Goal: Browse casually: Explore the website without a specific task or goal

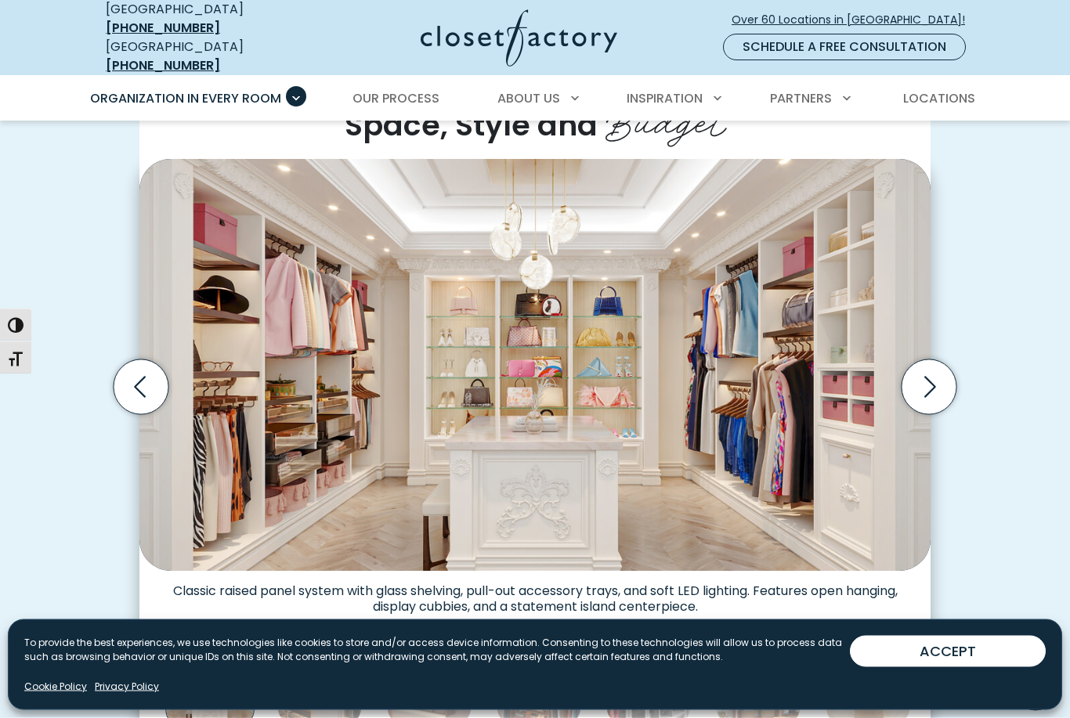
scroll to position [441, 0]
click at [924, 376] on icon "Next slide" at bounding box center [929, 387] width 55 height 55
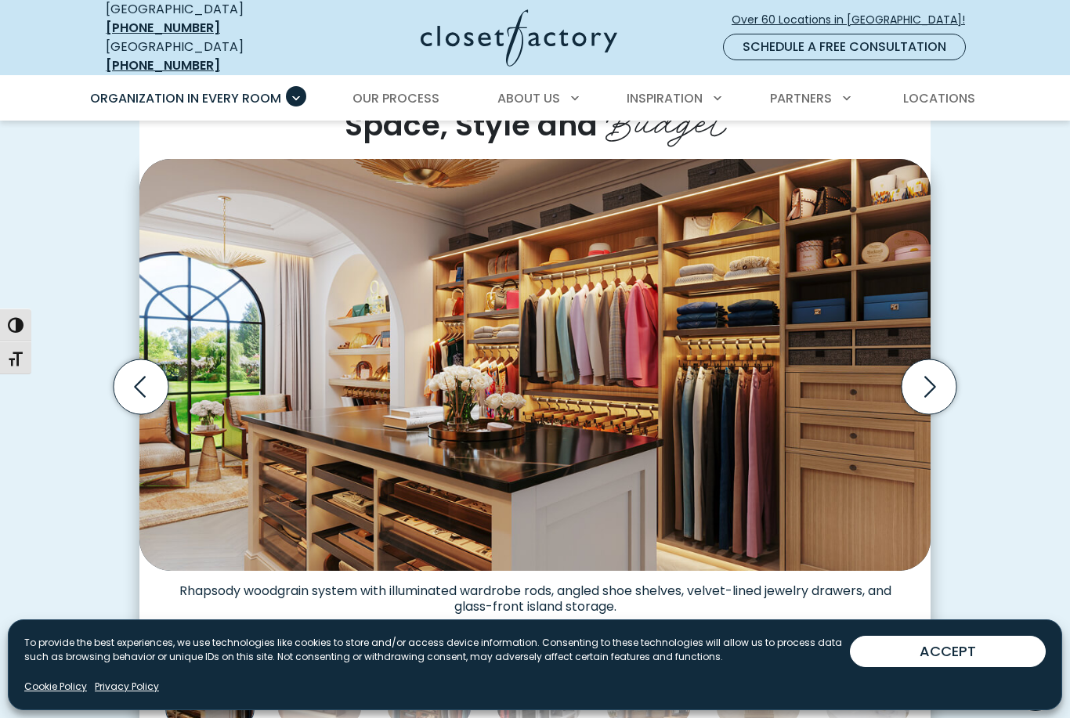
click at [933, 376] on icon "Next slide" at bounding box center [929, 387] width 55 height 55
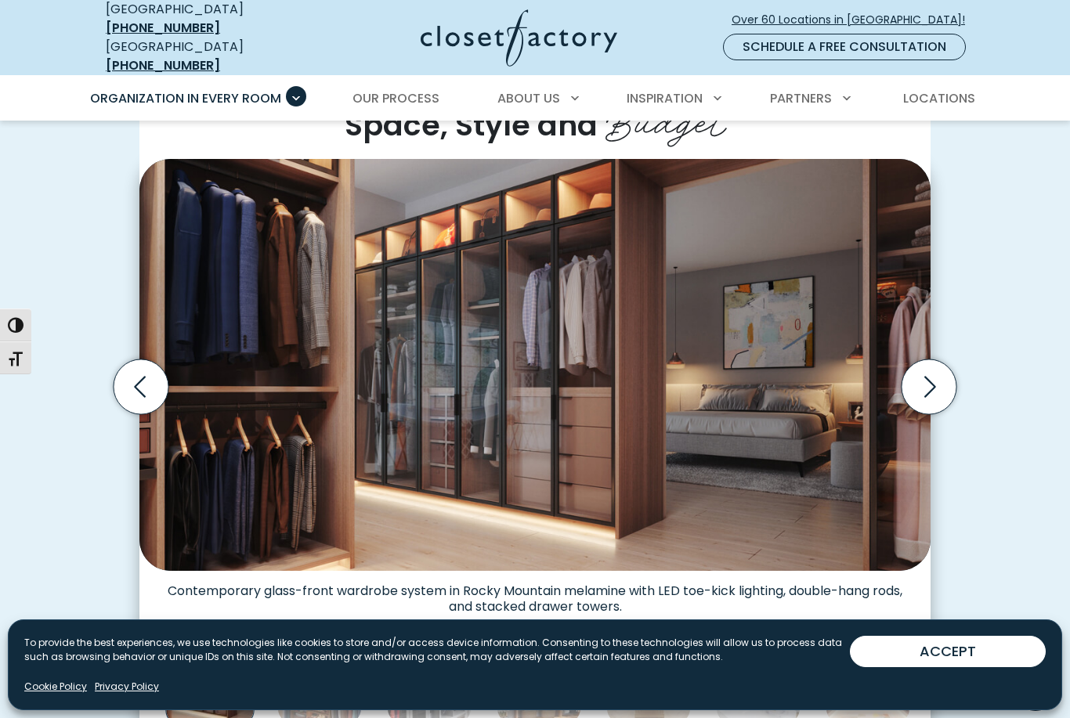
click at [936, 373] on icon "Next slide" at bounding box center [929, 387] width 55 height 55
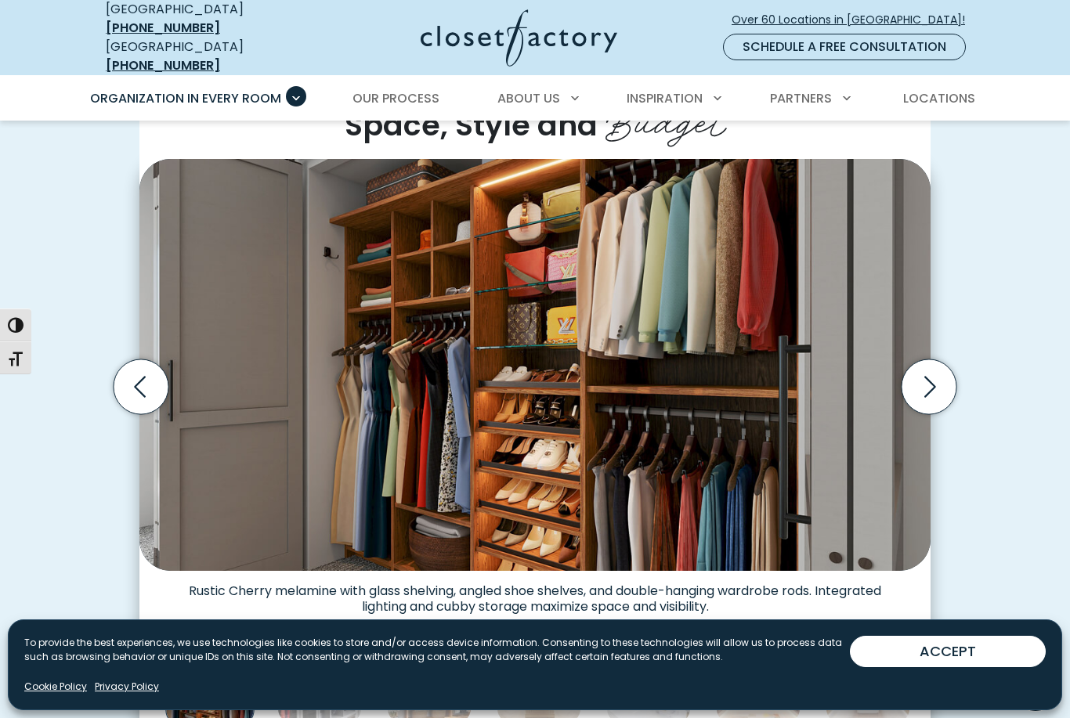
click at [935, 375] on icon "Next slide" at bounding box center [929, 387] width 55 height 55
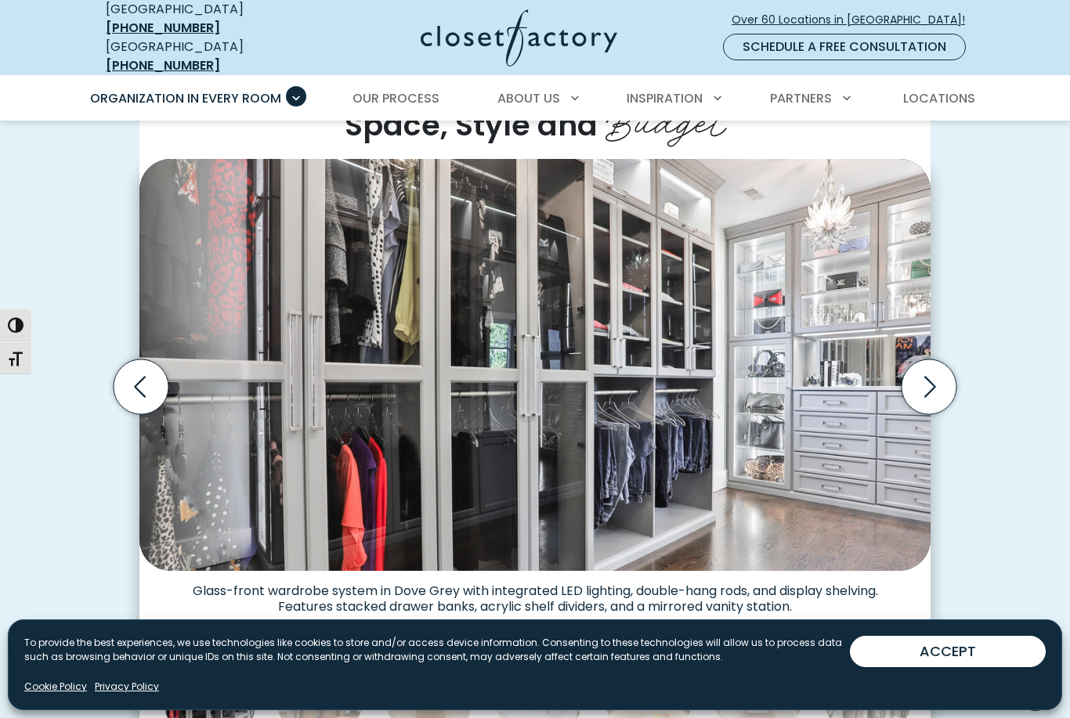
click at [920, 373] on icon "Next slide" at bounding box center [929, 387] width 55 height 55
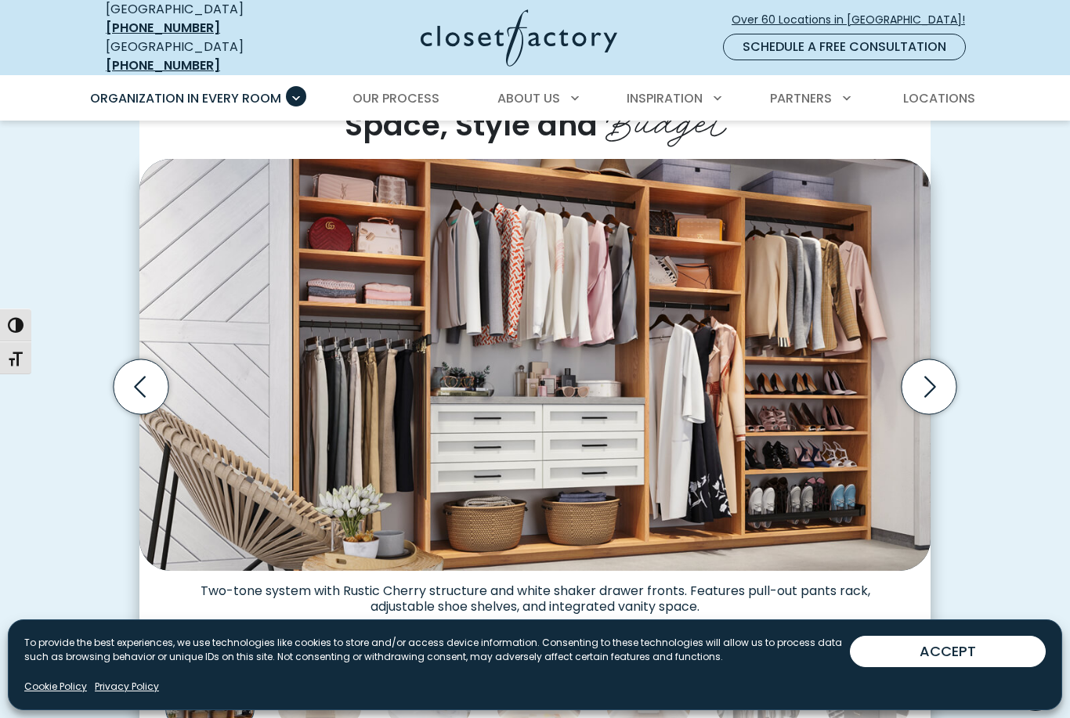
click at [923, 362] on icon "Next slide" at bounding box center [929, 387] width 55 height 55
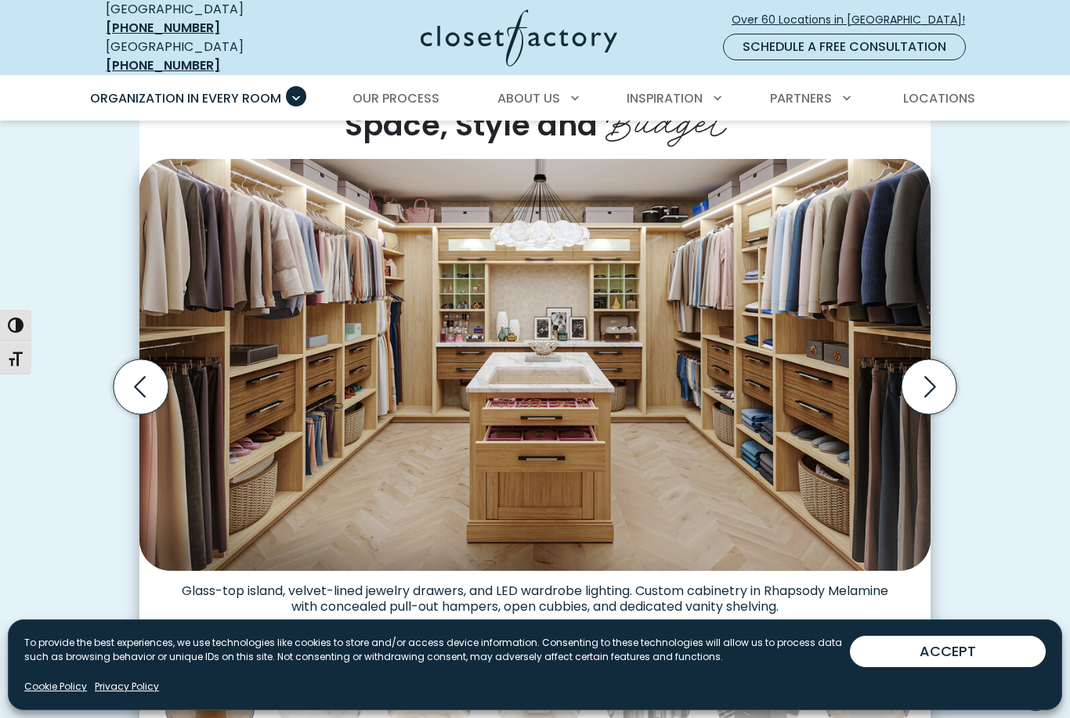
click at [920, 360] on icon "Next slide" at bounding box center [929, 387] width 55 height 55
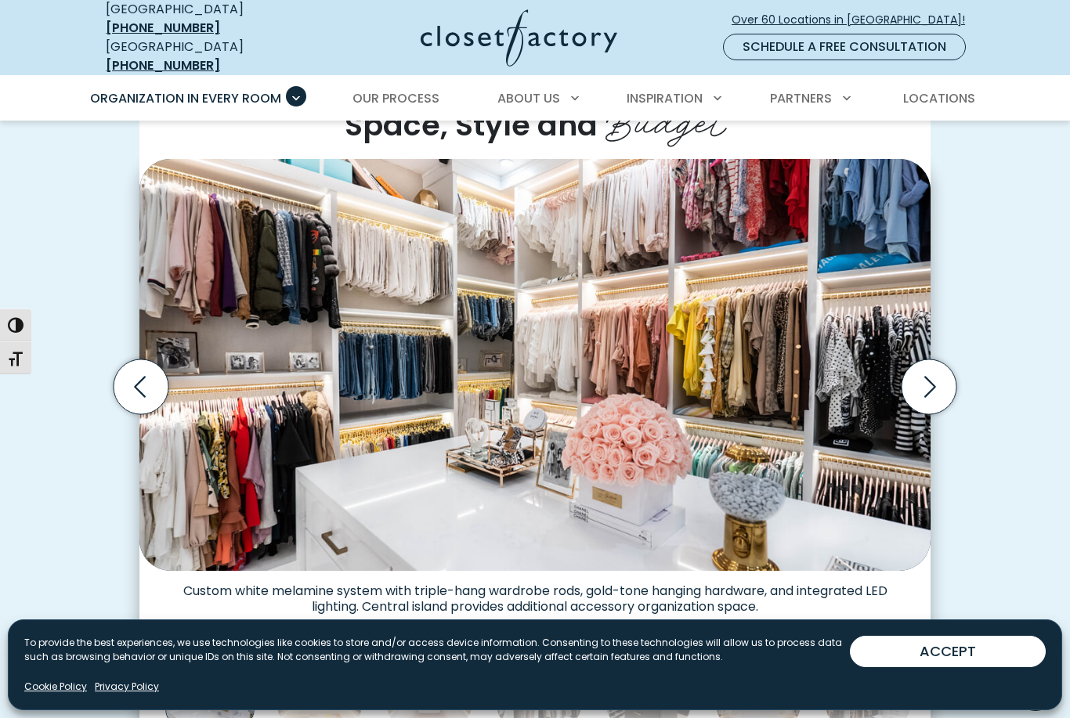
click at [936, 367] on icon "Next slide" at bounding box center [929, 387] width 55 height 55
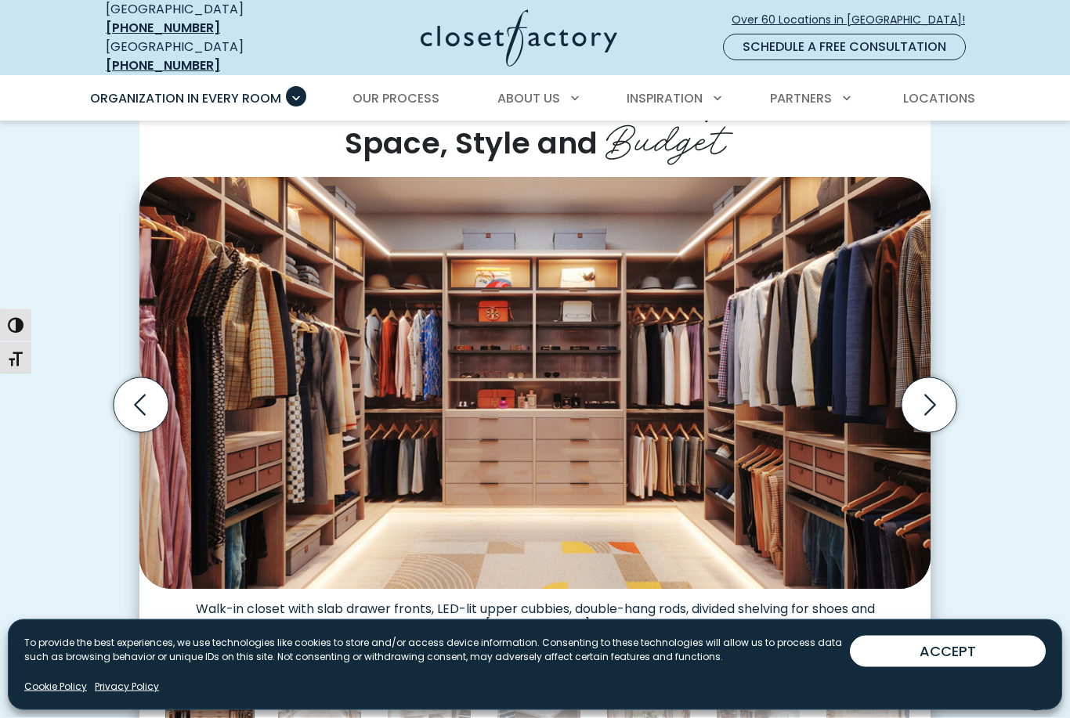
click at [932, 382] on icon "Next slide" at bounding box center [929, 405] width 55 height 55
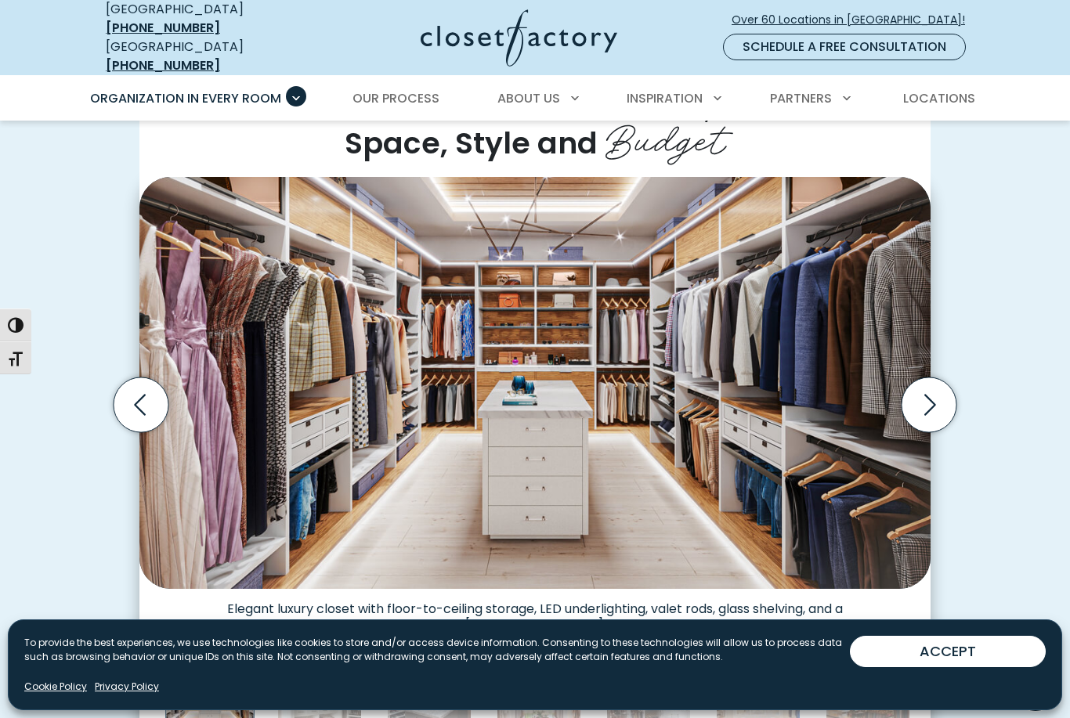
click at [927, 386] on icon "Next slide" at bounding box center [929, 405] width 55 height 55
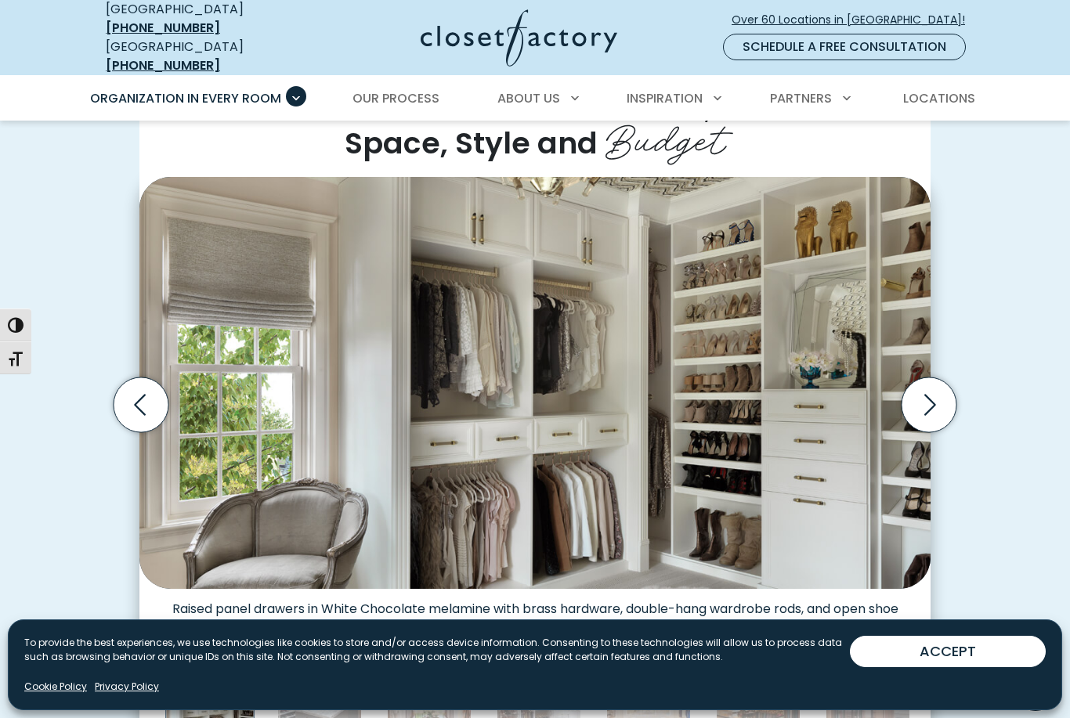
click at [922, 387] on icon "Next slide" at bounding box center [929, 405] width 55 height 55
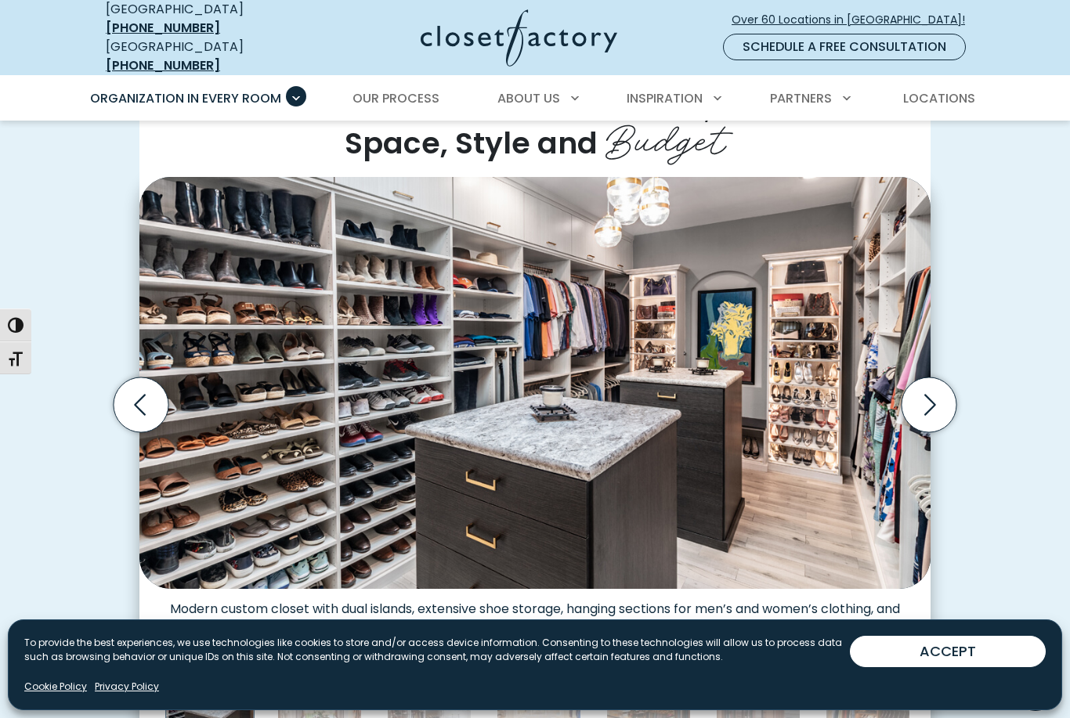
click at [928, 385] on icon "Next slide" at bounding box center [929, 405] width 55 height 55
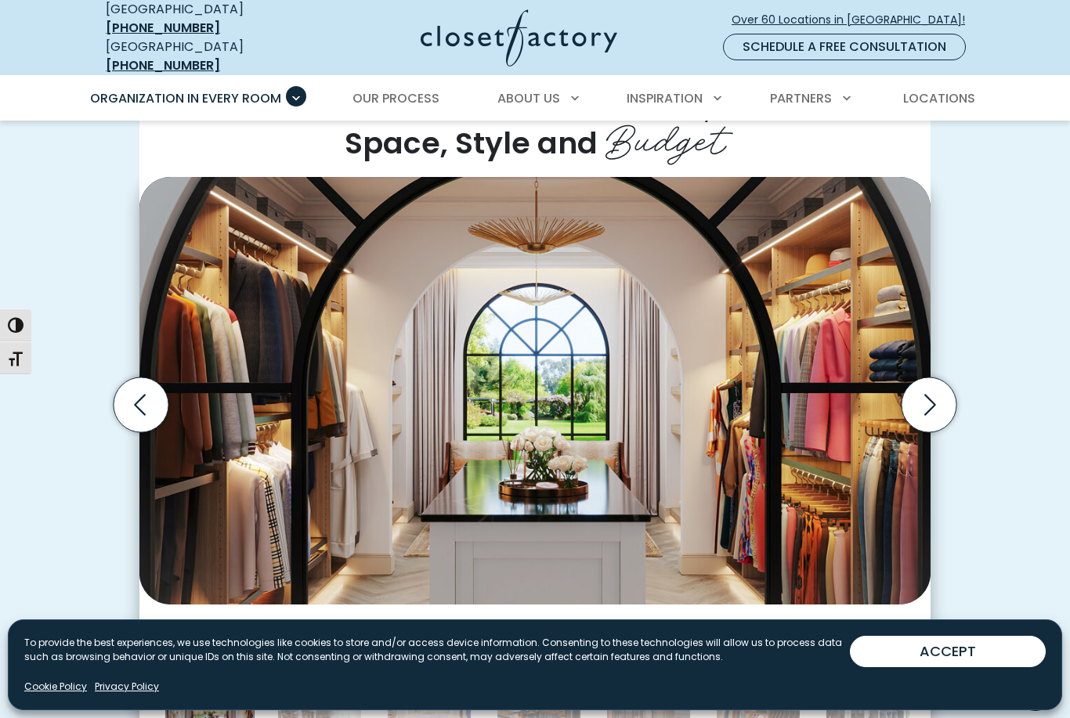
click at [932, 390] on icon "Next slide" at bounding box center [929, 405] width 55 height 55
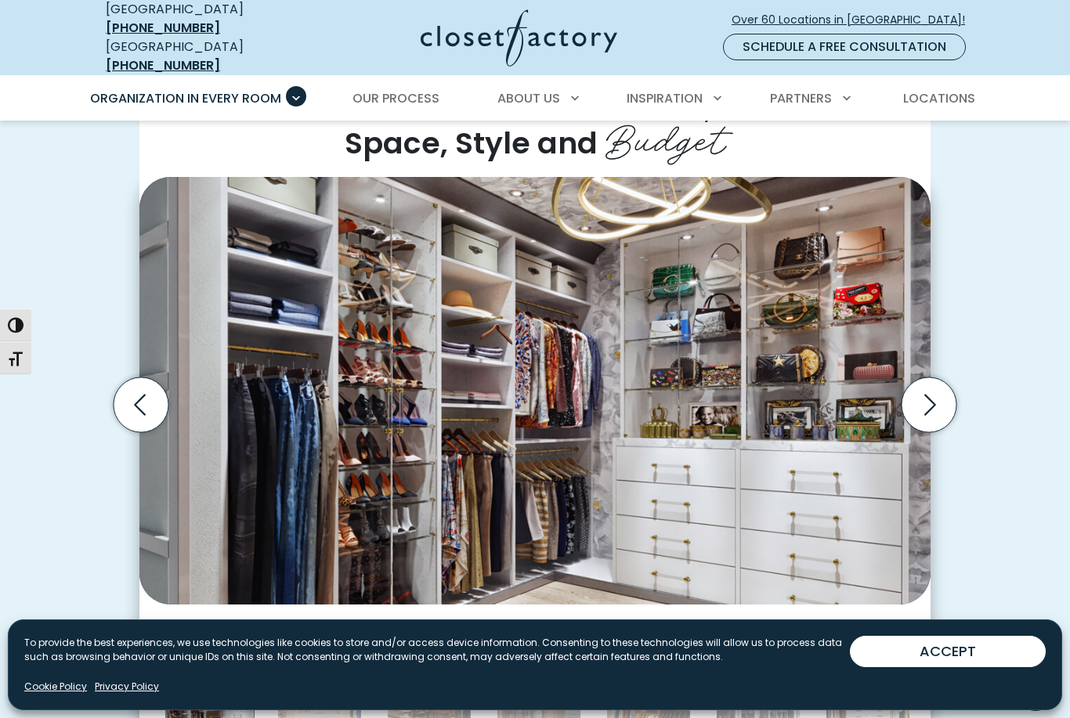
click at [931, 389] on icon "Next slide" at bounding box center [929, 405] width 55 height 55
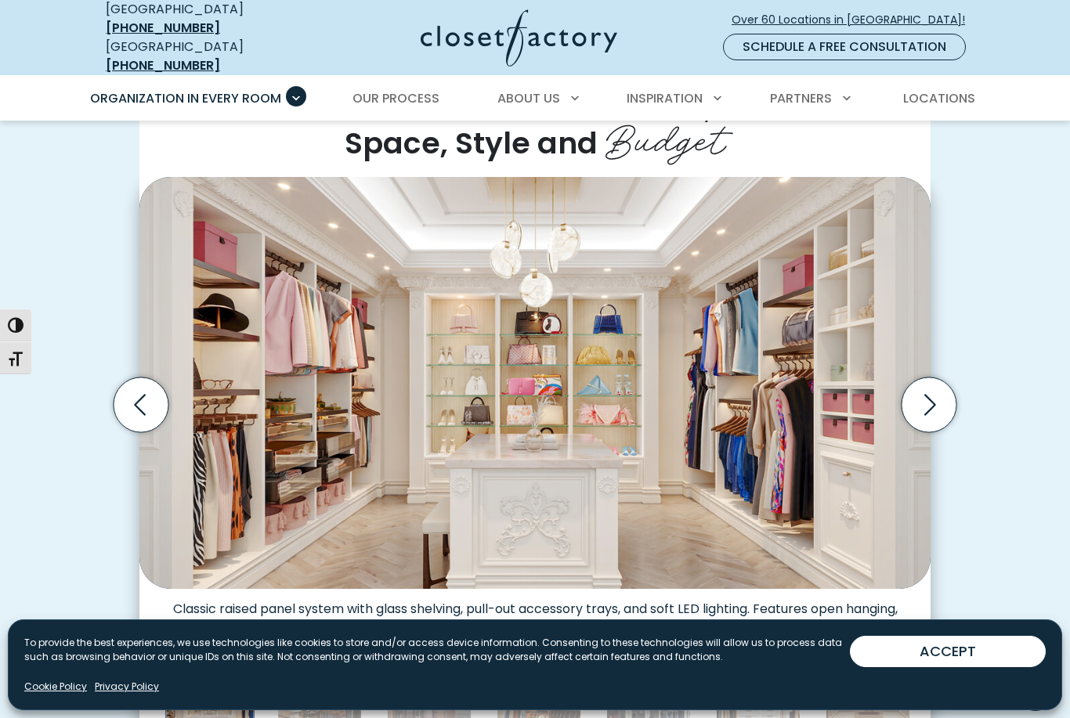
click at [931, 389] on icon "Next slide" at bounding box center [929, 405] width 55 height 55
